Goal: Task Accomplishment & Management: Manage account settings

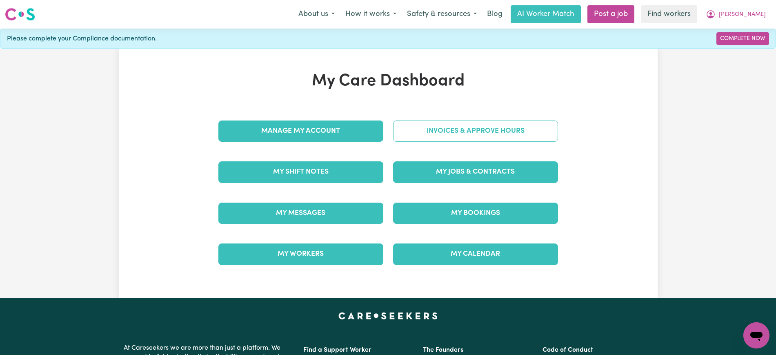
click at [402, 129] on link "Invoices & Approve Hours" at bounding box center [475, 130] width 165 height 21
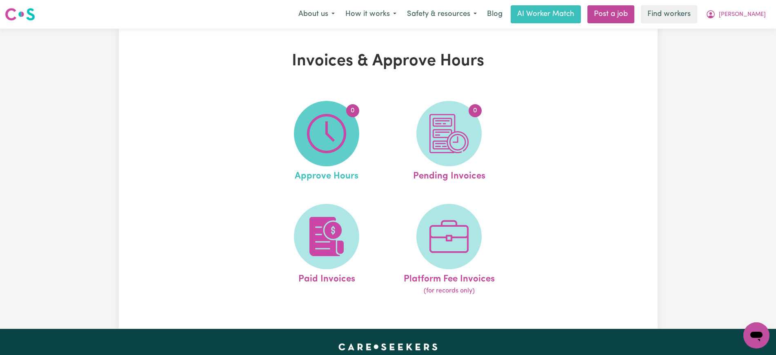
click at [354, 140] on span "0" at bounding box center [326, 133] width 65 height 65
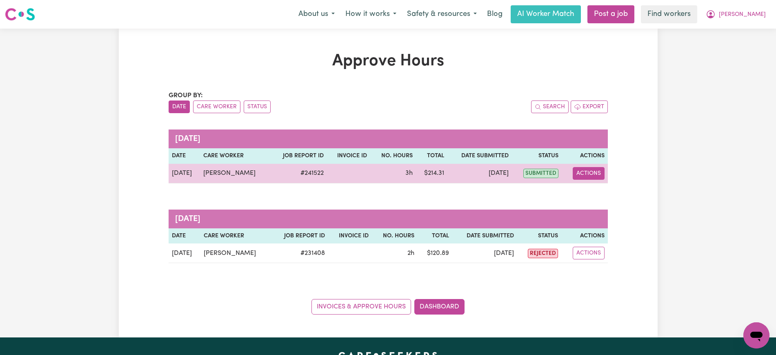
click at [588, 173] on button "Actions" at bounding box center [589, 173] width 32 height 13
click at [594, 190] on link "View Job Report" at bounding box center [610, 192] width 70 height 16
select select "pm"
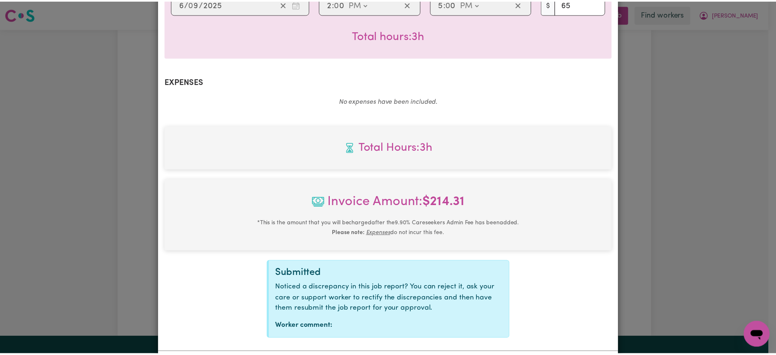
scroll to position [286, 0]
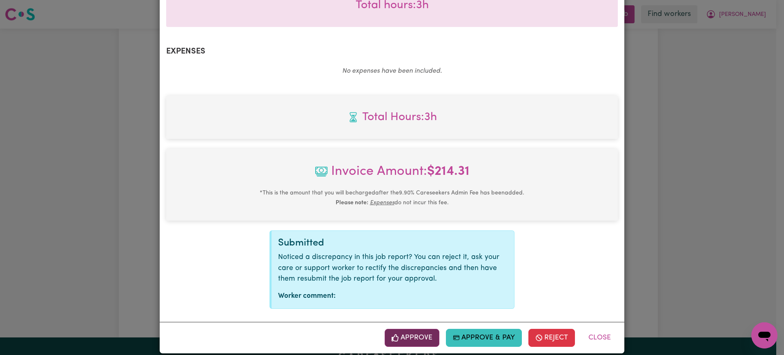
click at [419, 329] on button "Approve" at bounding box center [412, 338] width 55 height 18
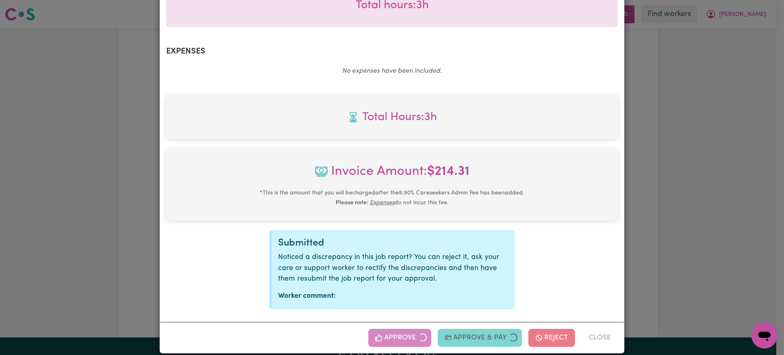
click at [743, 185] on div "Job Report # 241522 - [PERSON_NAME] Summary Job report # 241522 Client name: [P…" at bounding box center [392, 177] width 784 height 355
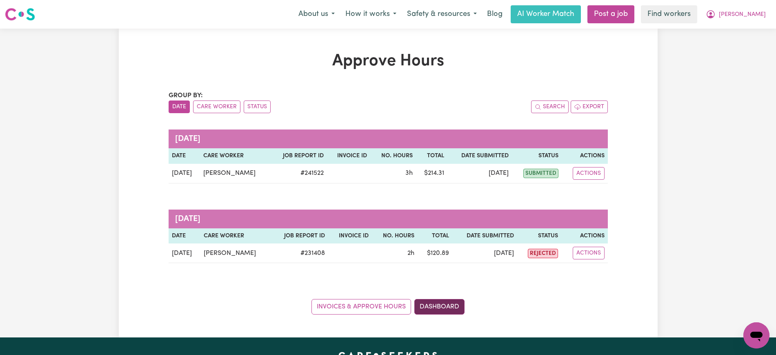
click at [436, 307] on link "Dashboard" at bounding box center [439, 307] width 50 height 16
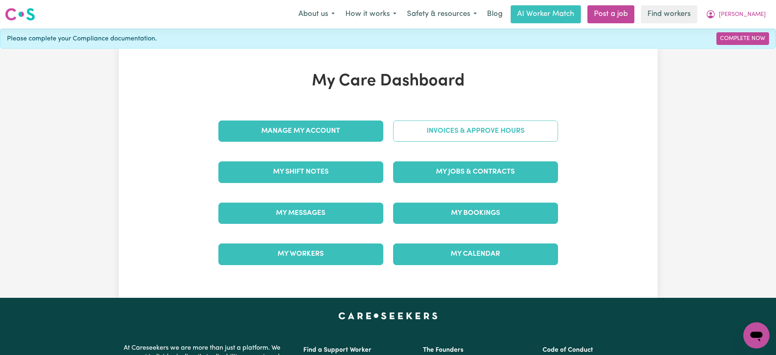
click at [441, 127] on link "Invoices & Approve Hours" at bounding box center [475, 130] width 165 height 21
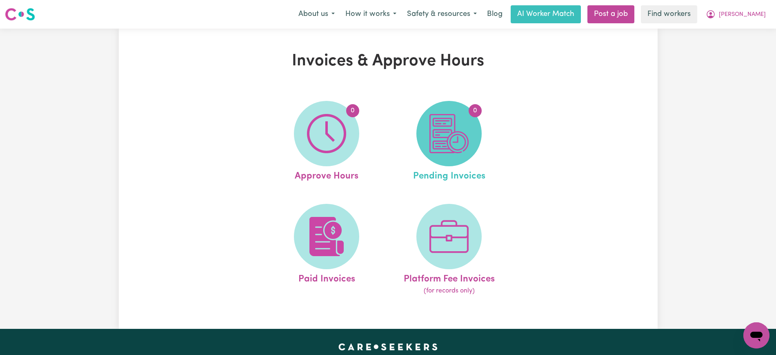
click at [449, 153] on img at bounding box center [449, 133] width 39 height 39
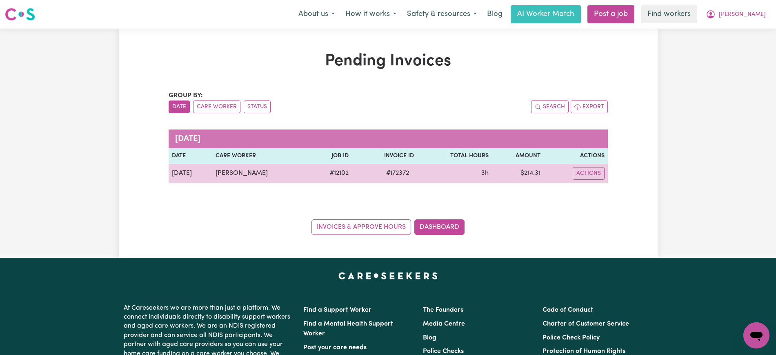
click at [381, 173] on span "# 172372" at bounding box center [397, 173] width 33 height 10
click at [390, 174] on span "# 172372" at bounding box center [397, 173] width 33 height 10
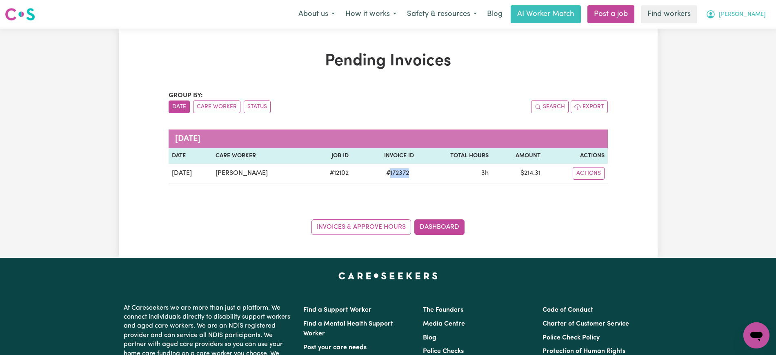
click at [715, 17] on icon "My Account" at bounding box center [711, 14] width 8 height 8
click at [737, 45] on link "Logout" at bounding box center [738, 47] width 65 height 16
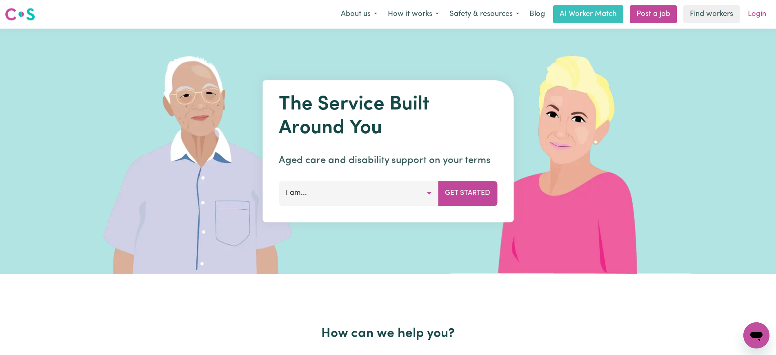
click at [754, 14] on link "Login" at bounding box center [757, 14] width 28 height 18
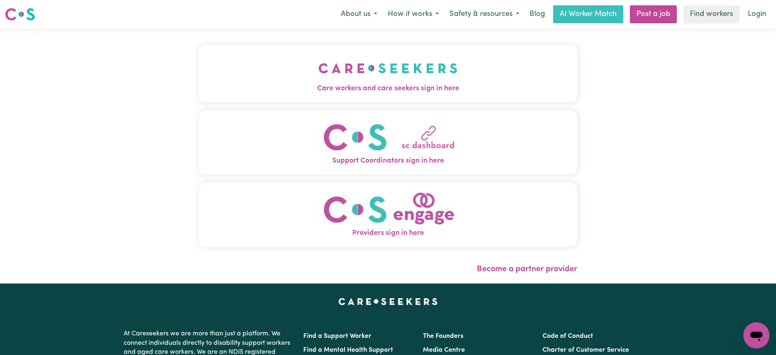
click at [356, 78] on img "Care workers and care seekers sign in here" at bounding box center [388, 68] width 139 height 30
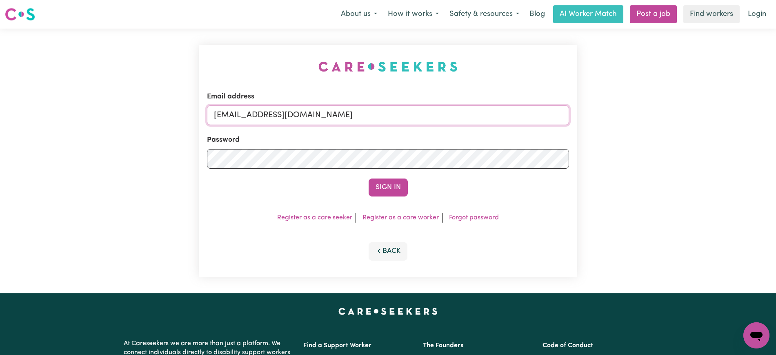
drag, startPoint x: 396, startPoint y: 119, endPoint x: 105, endPoint y: 119, distance: 290.8
click at [105, 119] on div "Email address [EMAIL_ADDRESS][DOMAIN_NAME] Password Sign In Register as a care …" at bounding box center [388, 161] width 776 height 265
type input "[PERSON_NAME][EMAIL_ADDRESS][DOMAIN_NAME]"
click at [369, 178] on button "Sign In" at bounding box center [388, 187] width 39 height 18
